Goal: Transaction & Acquisition: Subscribe to service/newsletter

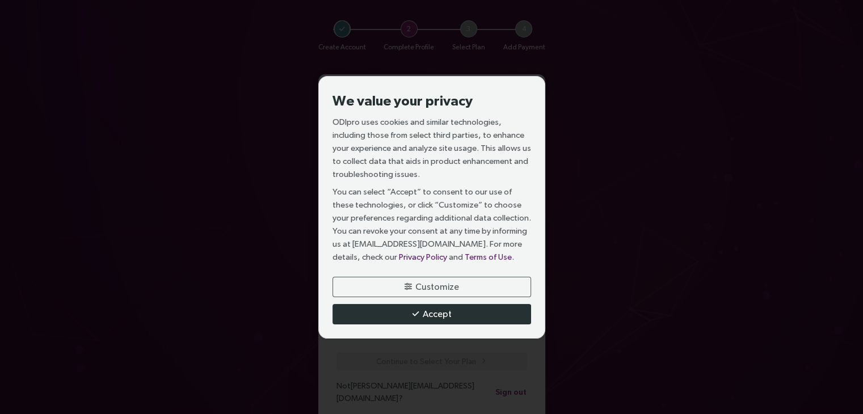
click at [429, 318] on span "Accept" at bounding box center [437, 314] width 29 height 14
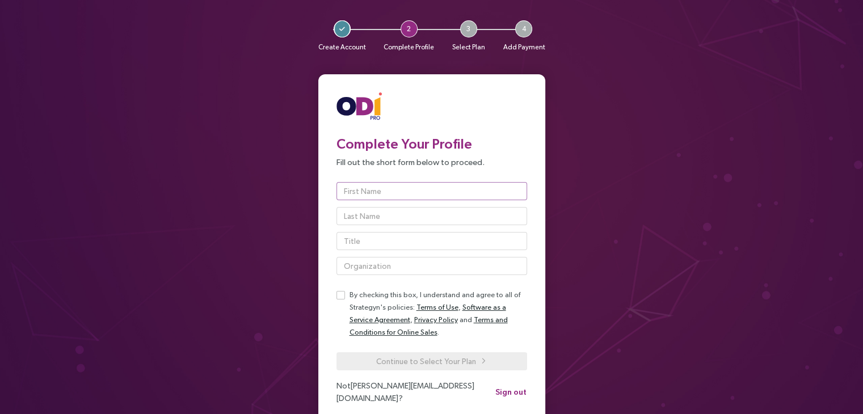
drag, startPoint x: 383, startPoint y: 200, endPoint x: 391, endPoint y: 188, distance: 14.8
click at [391, 188] on div at bounding box center [432, 228] width 191 height 93
click at [391, 188] on input "text" at bounding box center [432, 191] width 191 height 18
type input "[PERSON_NAME]"
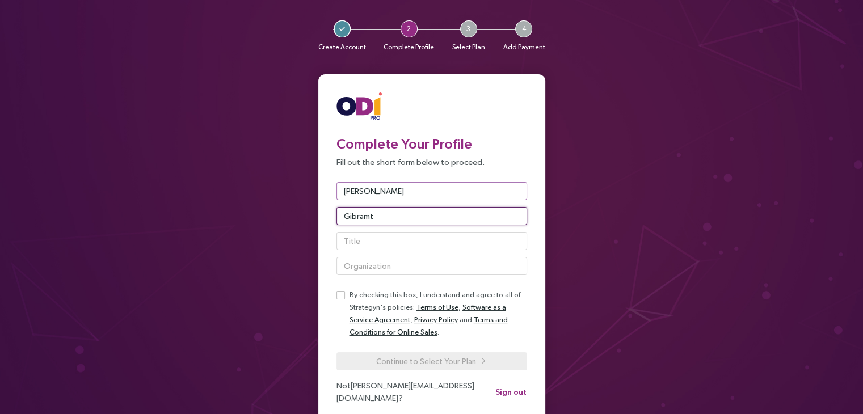
type input "Gibramt"
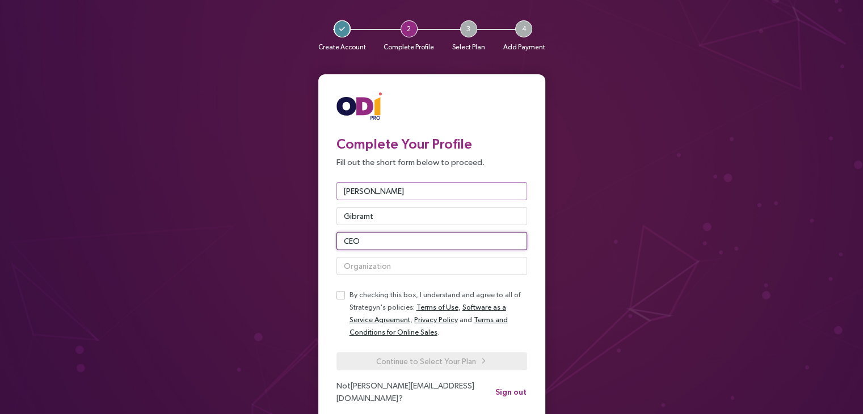
type input "CEO"
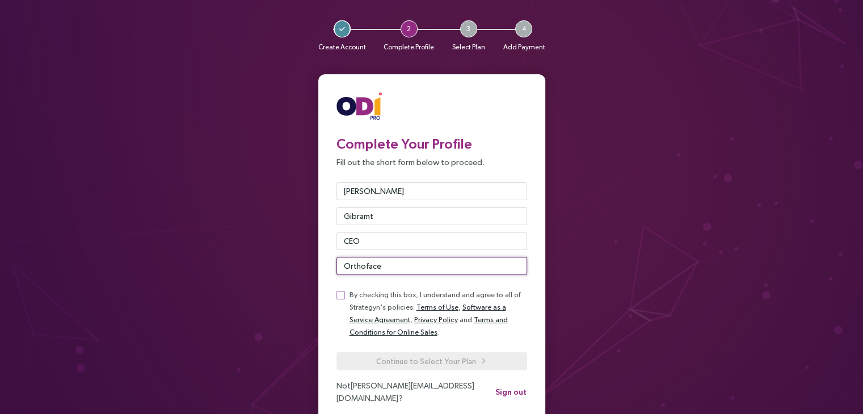
type input "Orthoface"
click at [340, 289] on label at bounding box center [341, 295] width 9 height 12
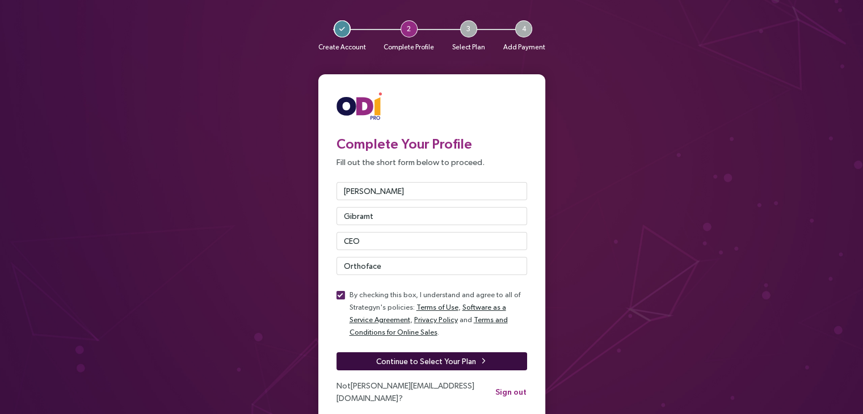
click at [435, 365] on span "Continue to Select Your Plan" at bounding box center [426, 361] width 100 height 12
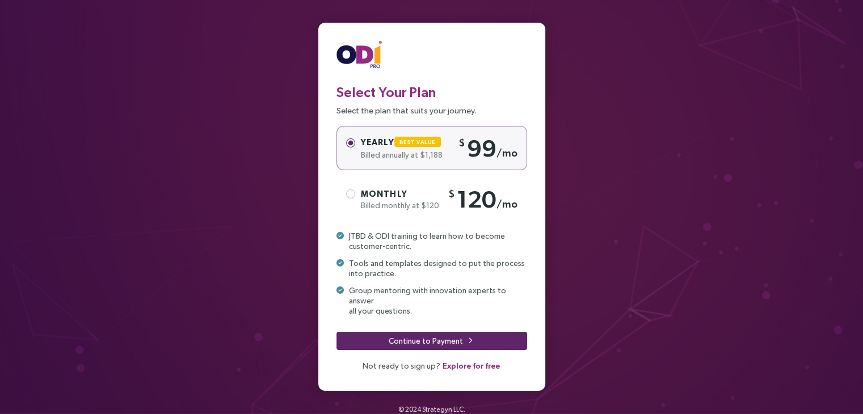
scroll to position [52, 0]
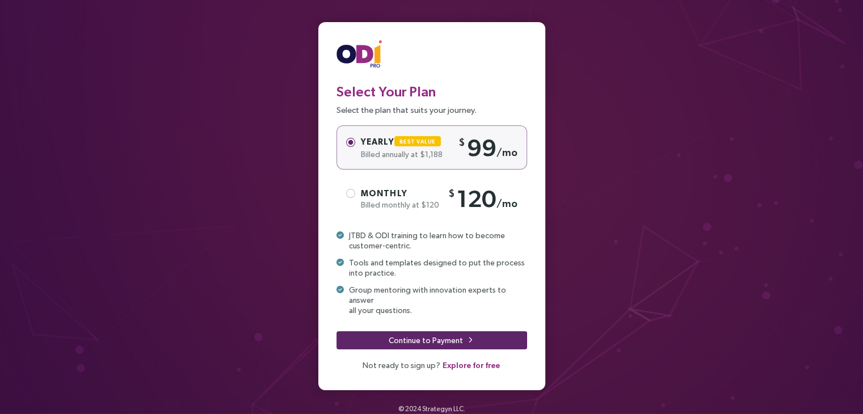
click at [461, 359] on span "Explore for free" at bounding box center [471, 365] width 57 height 12
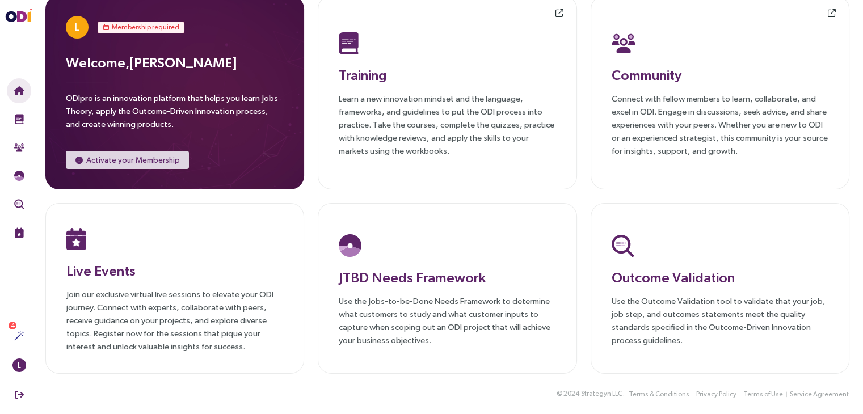
scroll to position [18, 0]
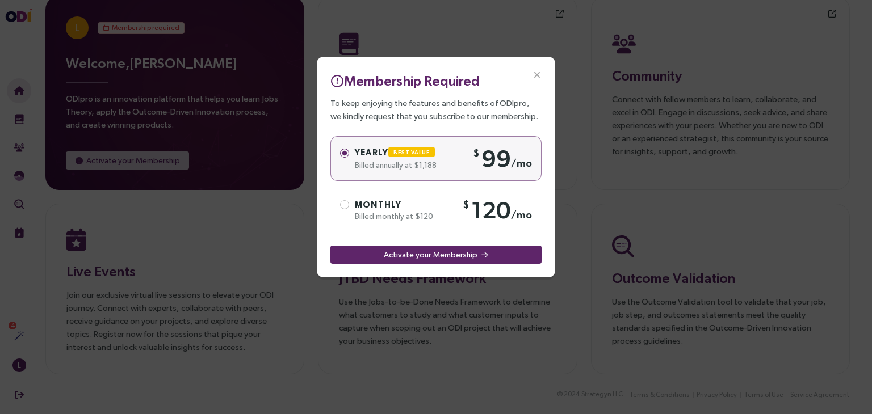
click at [539, 74] on icon "Close" at bounding box center [537, 75] width 10 height 10
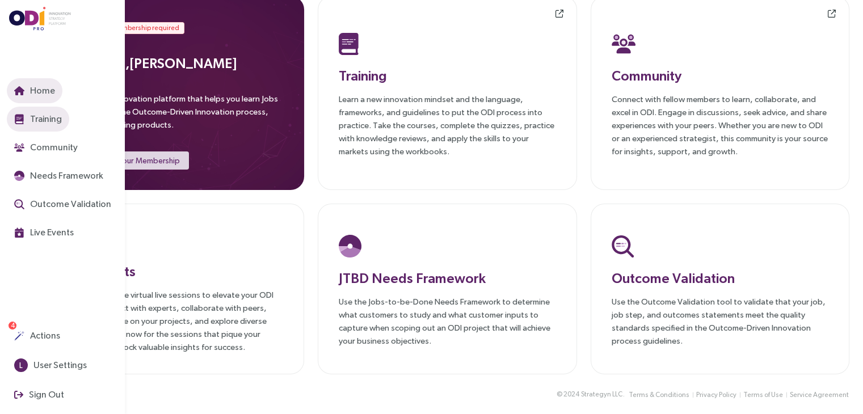
click at [36, 119] on span "Training" at bounding box center [45, 119] width 34 height 14
